Goal: Obtain resource: Download file/media

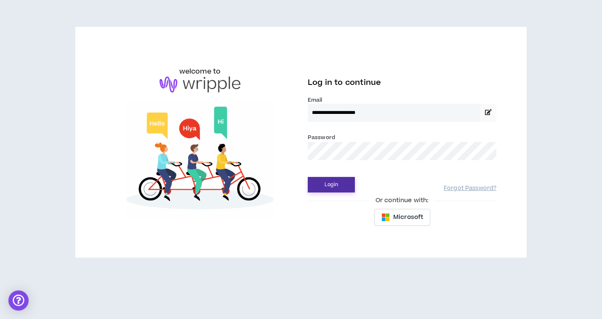
click at [331, 183] on button "Login" at bounding box center [331, 185] width 47 height 16
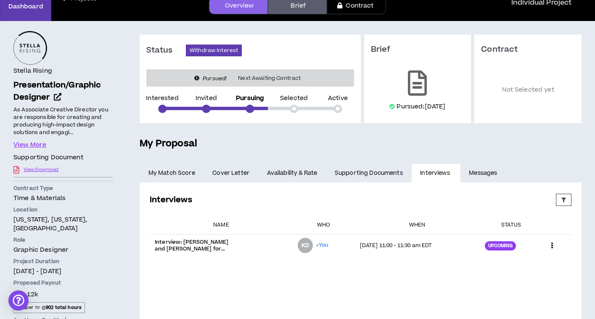
scroll to position [24, 0]
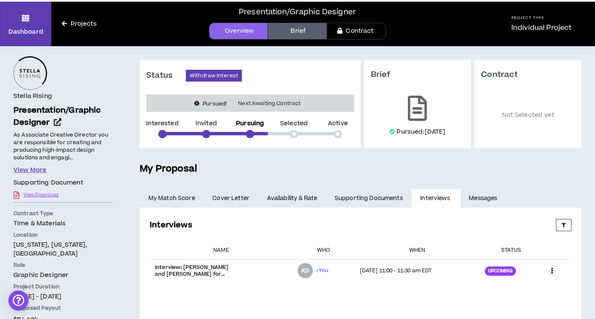
click at [32, 167] on button "View More" at bounding box center [29, 170] width 33 height 9
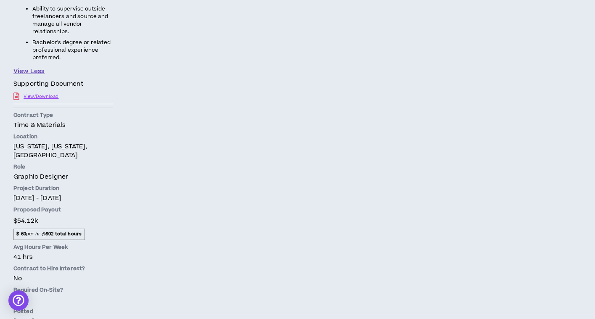
scroll to position [1014, 0]
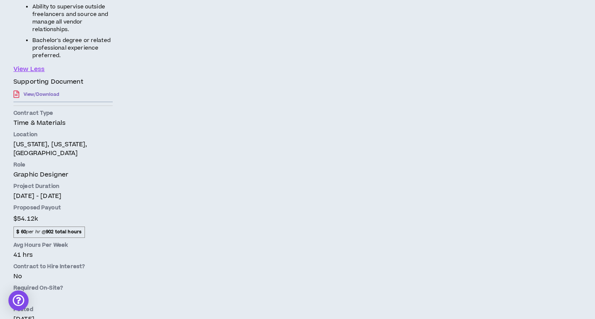
click at [46, 94] on link "View/Download" at bounding box center [42, 94] width 36 height 15
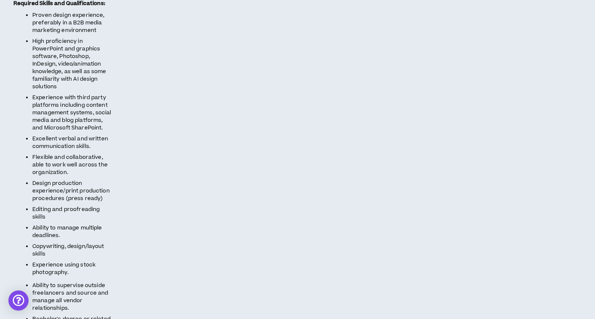
scroll to position [667, 0]
